Goal: Information Seeking & Learning: Find specific fact

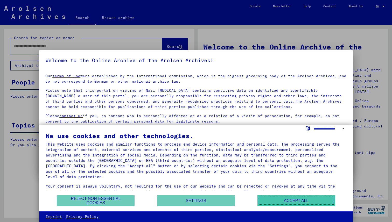
click at [294, 198] on button "Accept all" at bounding box center [297, 201] width 78 height 11
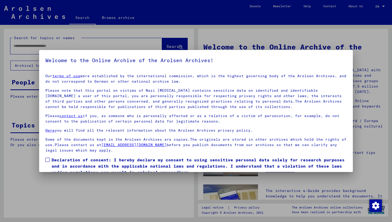
click at [255, 61] on h5 "Welcome to the Online Archive of the Arolsen Archives!" at bounding box center [196, 60] width 302 height 8
click at [50, 161] on label "Declaration of consent: I hereby declare my consent to using sensitive personal…" at bounding box center [196, 166] width 302 height 19
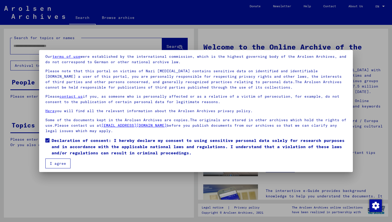
scroll to position [22, 0]
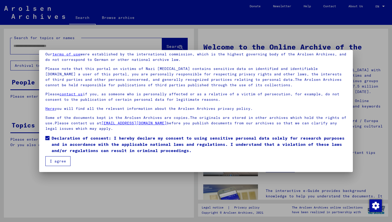
click at [55, 162] on button "I agree" at bounding box center [57, 162] width 25 height 10
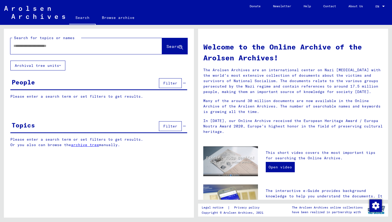
click at [77, 45] on input "text" at bounding box center [79, 45] width 133 height 5
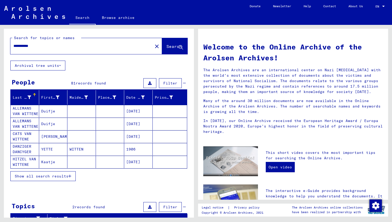
click at [50, 66] on button "Archival tree units" at bounding box center [37, 66] width 55 height 10
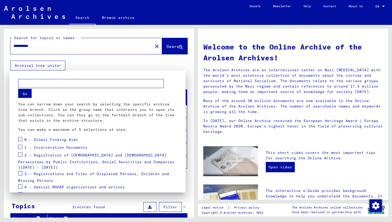
click at [50, 66] on div at bounding box center [196, 111] width 392 height 222
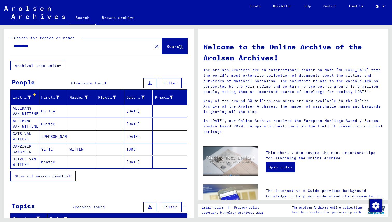
click at [36, 46] on input "**********" at bounding box center [79, 45] width 133 height 5
click at [169, 46] on span "Search" at bounding box center [175, 46] width 16 height 5
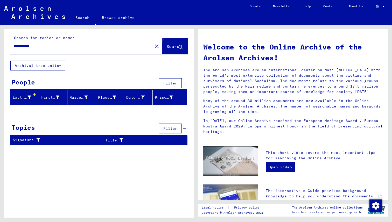
click at [174, 44] on button "Search" at bounding box center [174, 46] width 25 height 16
click at [37, 45] on input "**********" at bounding box center [79, 45] width 133 height 5
type input "**********"
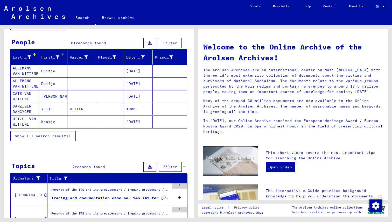
scroll to position [42, 0]
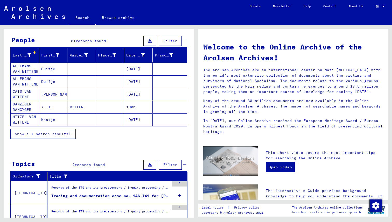
click at [25, 79] on mat-cell "ALLEMANS VAN WITTENE" at bounding box center [25, 82] width 29 height 12
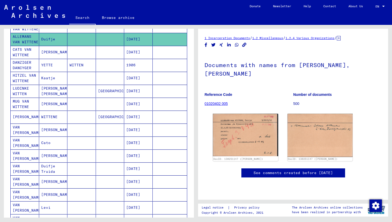
scroll to position [85, 0]
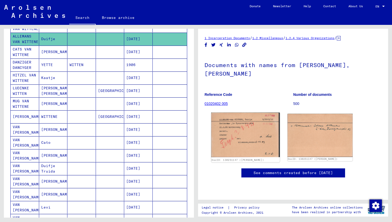
click at [260, 126] on img at bounding box center [246, 135] width 69 height 45
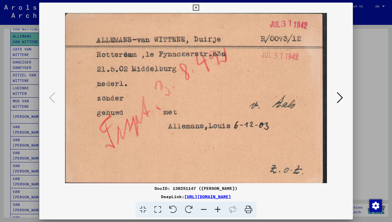
click at [24, 87] on div at bounding box center [196, 111] width 392 height 222
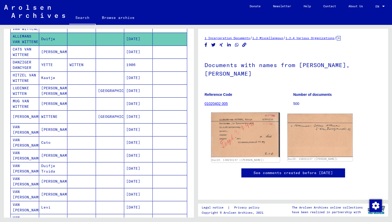
click at [245, 124] on img at bounding box center [246, 135] width 69 height 45
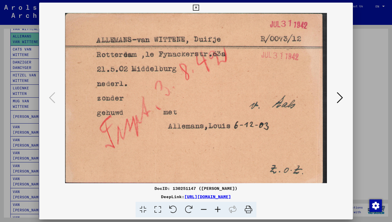
click at [37, 135] on div at bounding box center [196, 111] width 392 height 222
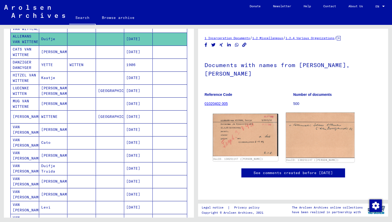
click at [335, 129] on img at bounding box center [320, 135] width 69 height 45
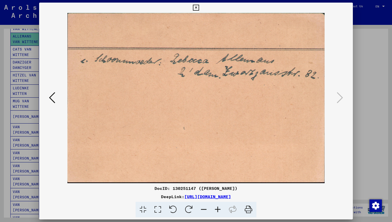
click at [185, 196] on link "[URL][DOMAIN_NAME]" at bounding box center [208, 196] width 47 height 5
click at [23, 61] on div at bounding box center [196, 111] width 392 height 222
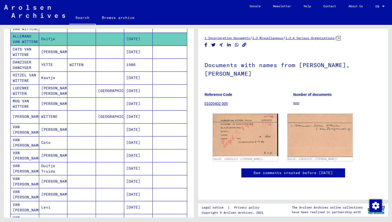
click at [139, 168] on mat-cell "[DATE]" at bounding box center [138, 168] width 29 height 13
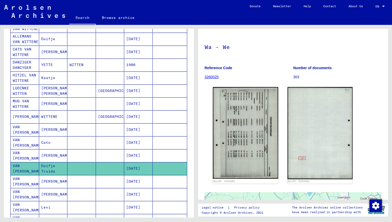
scroll to position [24, 0]
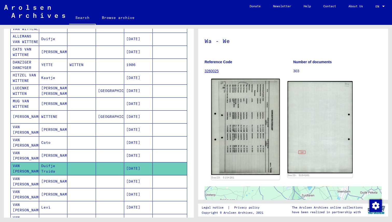
click at [249, 118] on img at bounding box center [246, 127] width 69 height 97
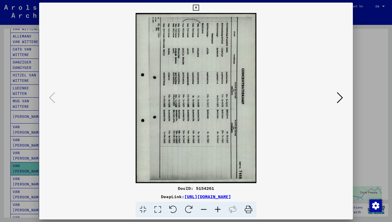
click at [223, 120] on img at bounding box center [196, 98] width 279 height 171
click at [346, 100] on div at bounding box center [196, 98] width 314 height 171
click at [343, 96] on icon at bounding box center [340, 98] width 6 height 12
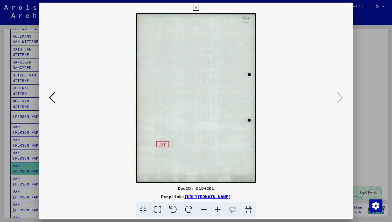
click at [53, 97] on icon at bounding box center [52, 98] width 6 height 12
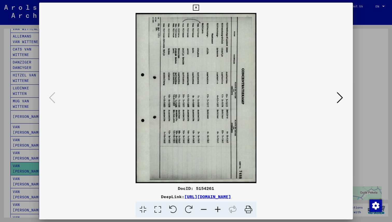
click at [28, 94] on div at bounding box center [196, 111] width 392 height 222
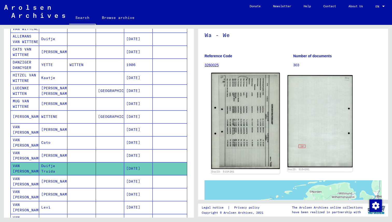
scroll to position [0, 0]
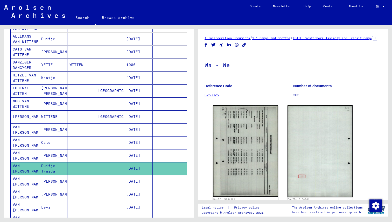
click at [213, 97] on link "3260025" at bounding box center [212, 95] width 14 height 4
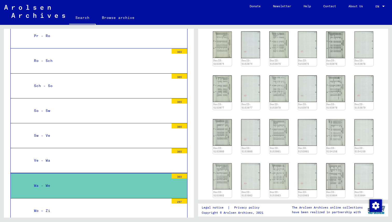
scroll to position [133, 0]
click at [220, 92] on img at bounding box center [223, 88] width 20 height 28
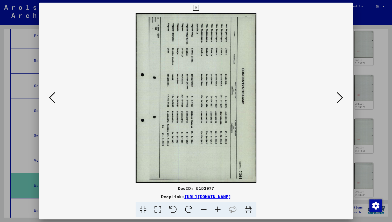
click at [198, 8] on icon at bounding box center [196, 8] width 6 height 6
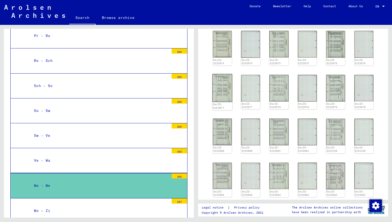
scroll to position [0, 0]
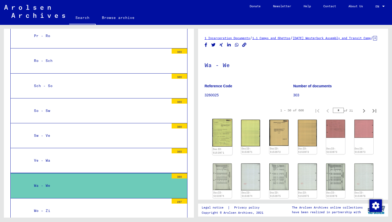
click at [223, 144] on img at bounding box center [223, 133] width 20 height 28
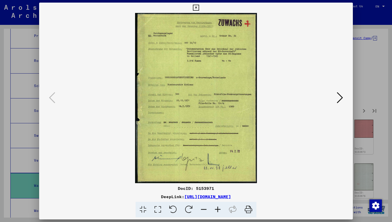
click at [21, 88] on div at bounding box center [196, 111] width 392 height 222
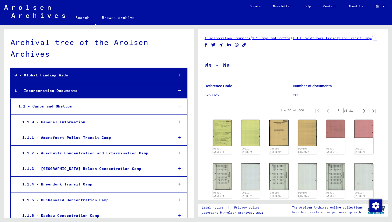
click at [66, 105] on div "1.1 - Camps and Ghettos" at bounding box center [92, 106] width 155 height 10
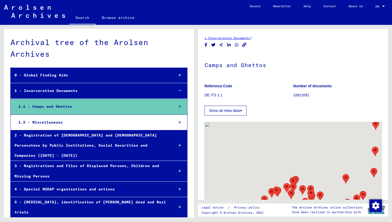
click at [64, 103] on div "1.1 - Camps and Ghettos" at bounding box center [92, 107] width 155 height 10
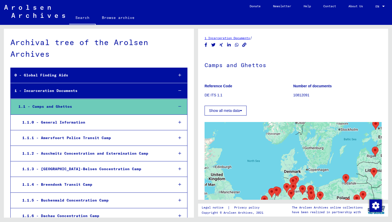
click at [64, 103] on div "1.1 - Camps and Ghettos" at bounding box center [92, 107] width 155 height 10
